Goal: Transaction & Acquisition: Subscribe to service/newsletter

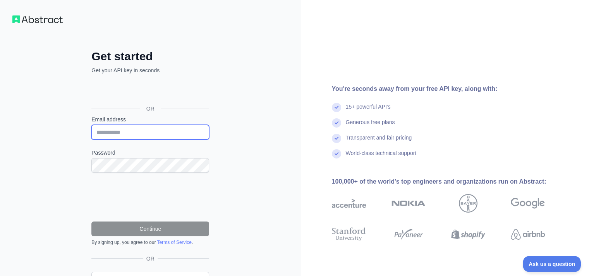
click at [178, 130] on input "Email address" at bounding box center [150, 132] width 118 height 15
type input "**********"
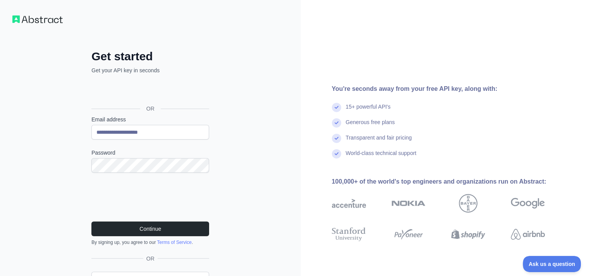
scroll to position [40, 0]
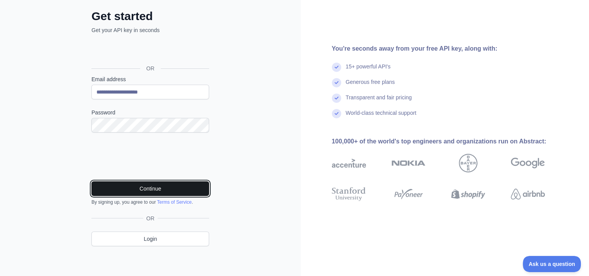
click at [189, 188] on button "Continue" at bounding box center [150, 188] width 118 height 15
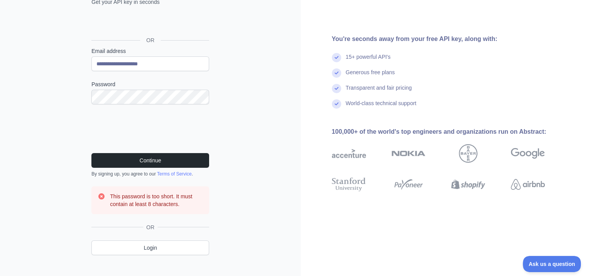
scroll to position [77, 0]
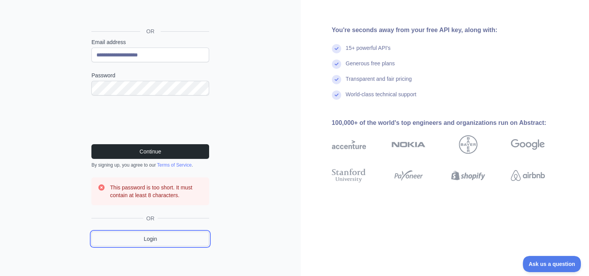
click at [187, 239] on link "Login" at bounding box center [150, 239] width 118 height 15
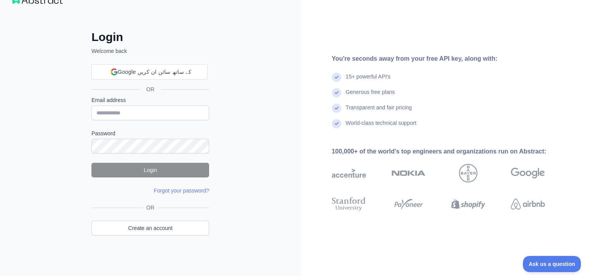
scroll to position [18, 0]
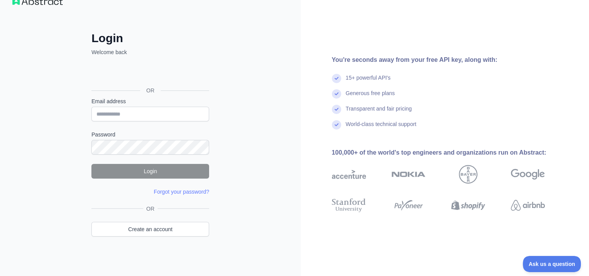
click at [169, 84] on div "OR" at bounding box center [150, 91] width 118 height 14
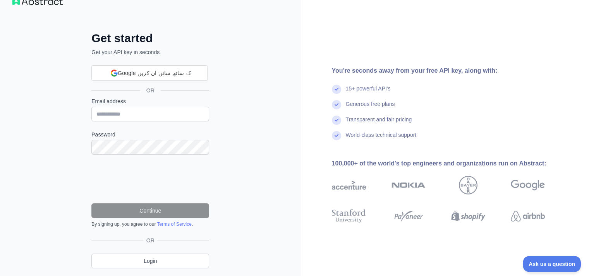
scroll to position [40, 0]
